Goal: Information Seeking & Learning: Learn about a topic

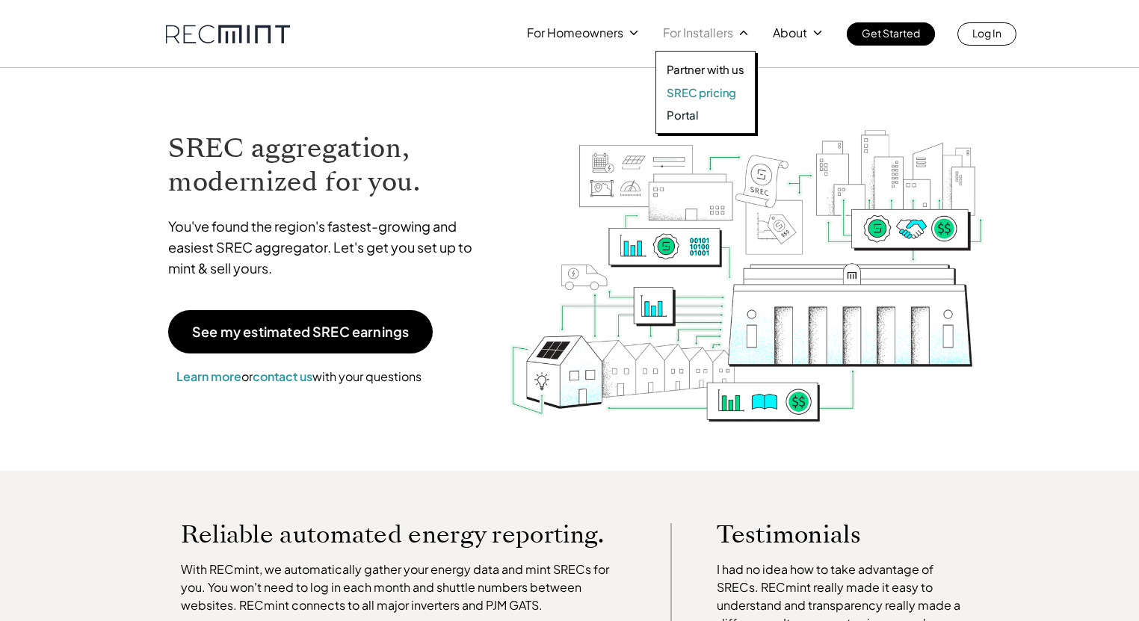
click at [703, 96] on p "SREC pricing" at bounding box center [700, 92] width 69 height 15
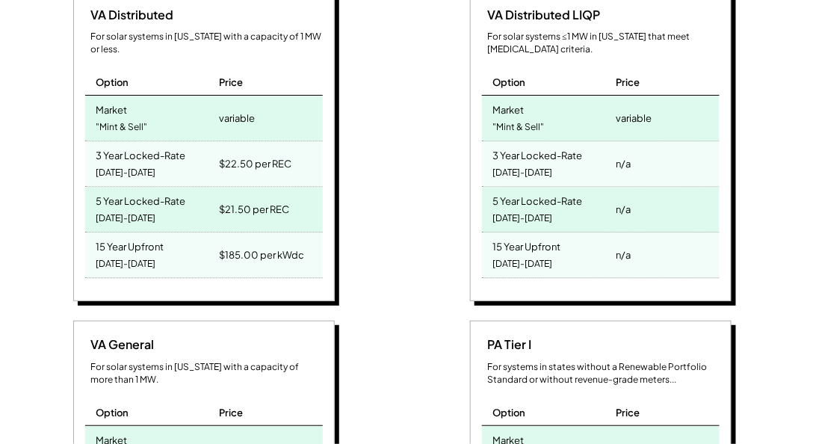
scroll to position [768, 0]
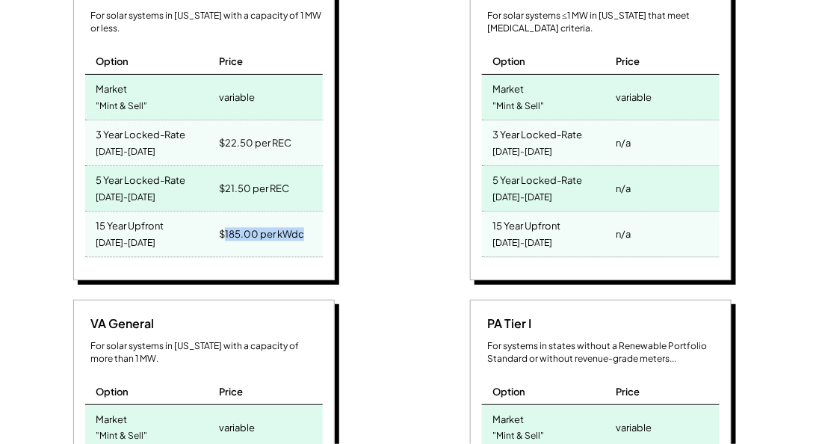
drag, startPoint x: 309, startPoint y: 219, endPoint x: 222, endPoint y: 208, distance: 88.1
click at [225, 211] on div "$185.00 per kWdc" at bounding box center [268, 233] width 107 height 45
click at [222, 223] on div "$185.00 per kWdc" at bounding box center [261, 233] width 85 height 21
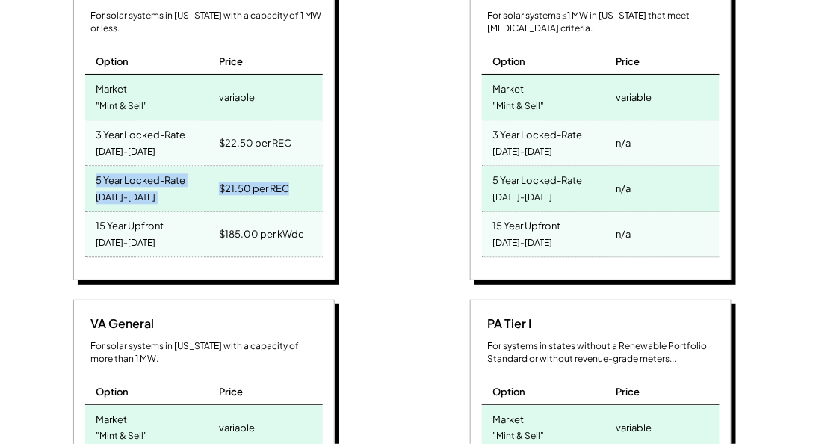
drag, startPoint x: 310, startPoint y: 170, endPoint x: 86, endPoint y: 158, distance: 224.4
click at [91, 166] on div "5 Year Locked-Rate 2025-2029 $21.50 per REC" at bounding box center [204, 189] width 238 height 46
click at [86, 166] on div "5 Year Locked-Rate 2025-2029" at bounding box center [150, 188] width 131 height 45
